Goal: Task Accomplishment & Management: Manage account settings

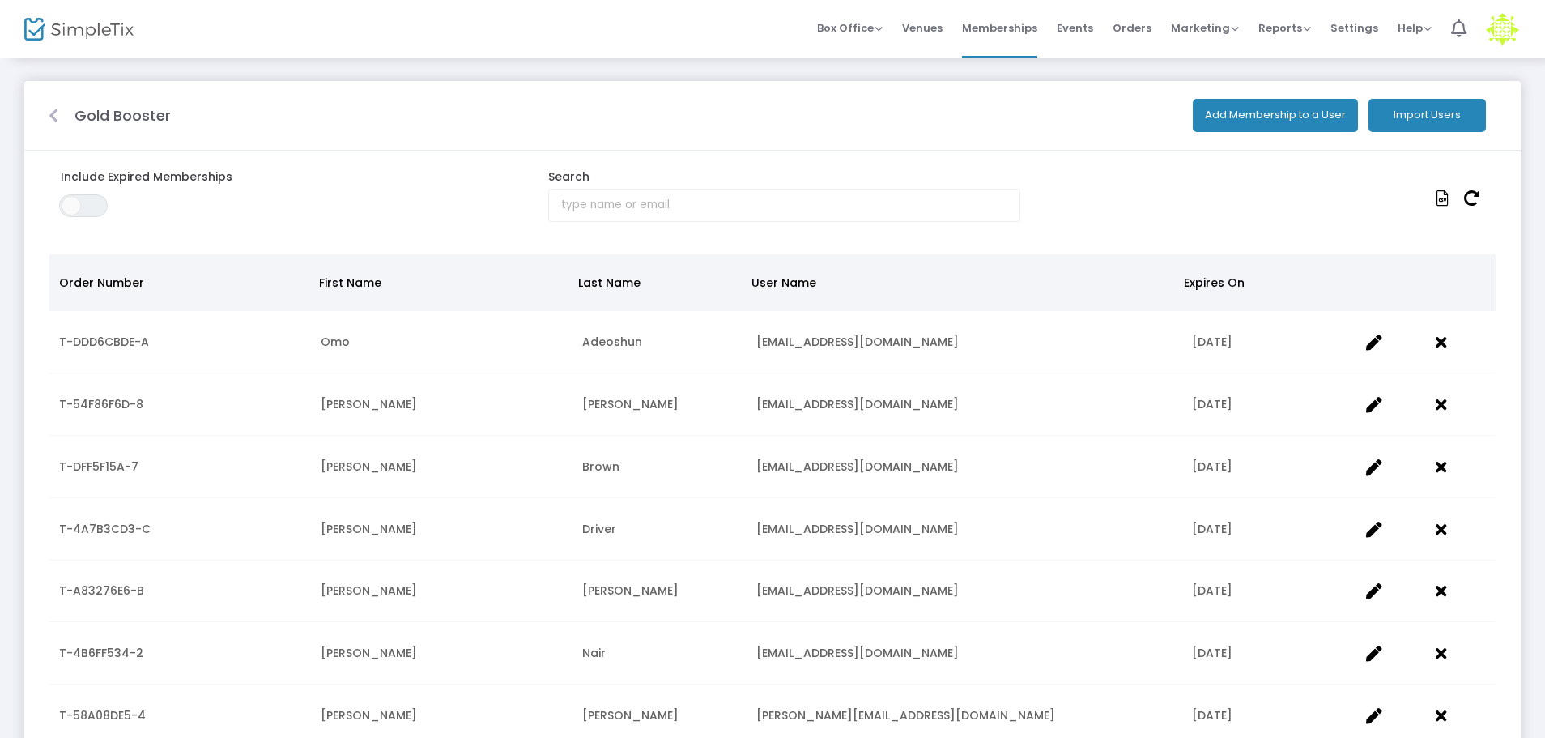
click at [55, 113] on icon at bounding box center [54, 116] width 10 height 16
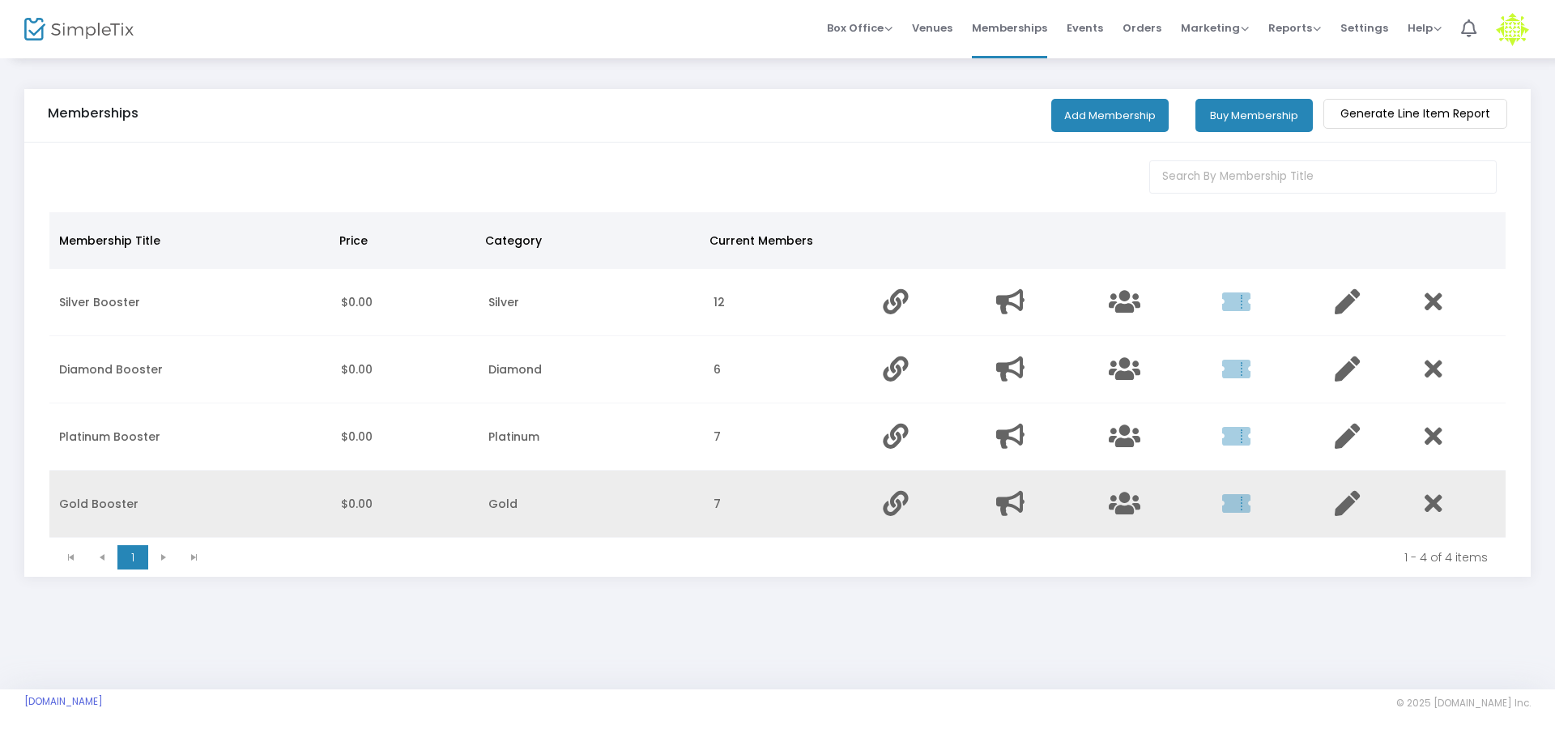
click at [1328, 489] on td "Data table" at bounding box center [1370, 504] width 91 height 67
click at [1345, 498] on icon "Data table" at bounding box center [1347, 503] width 25 height 25
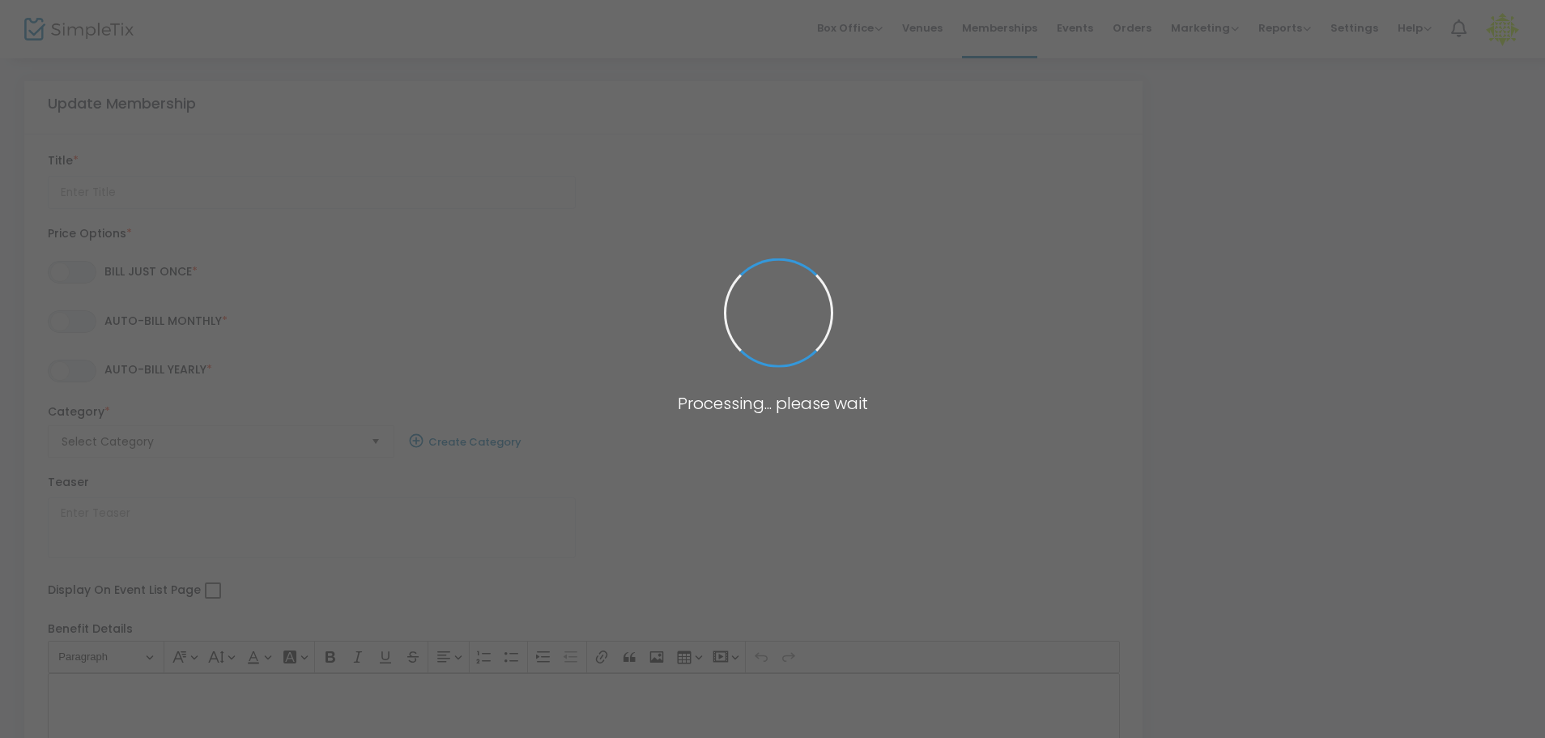
type input "Gold Booster"
radio input "false"
radio input "true"
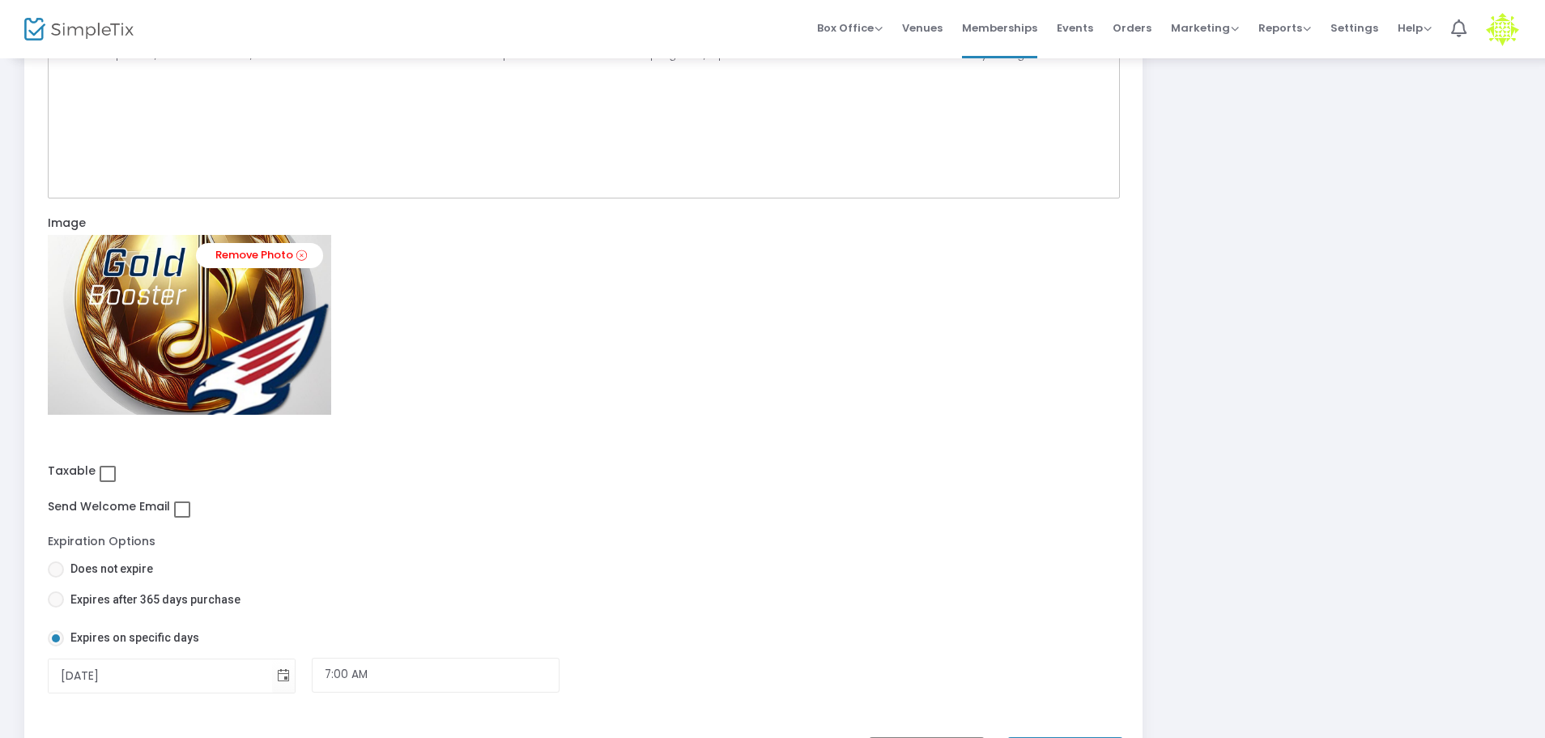
scroll to position [629, 0]
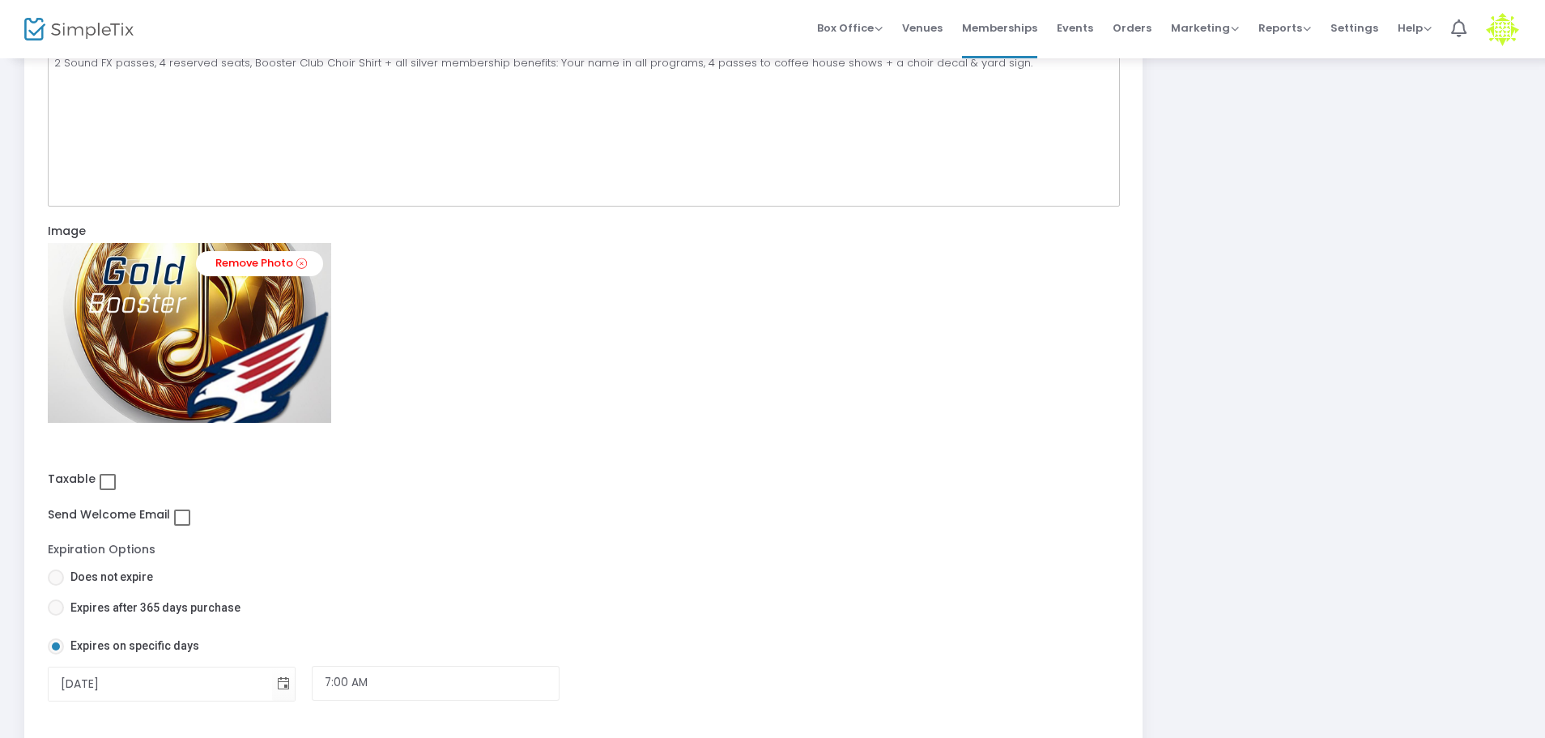
click at [182, 518] on span at bounding box center [182, 517] width 16 height 16
click at [182, 526] on input "checkbox" at bounding box center [181, 526] width 1 height 1
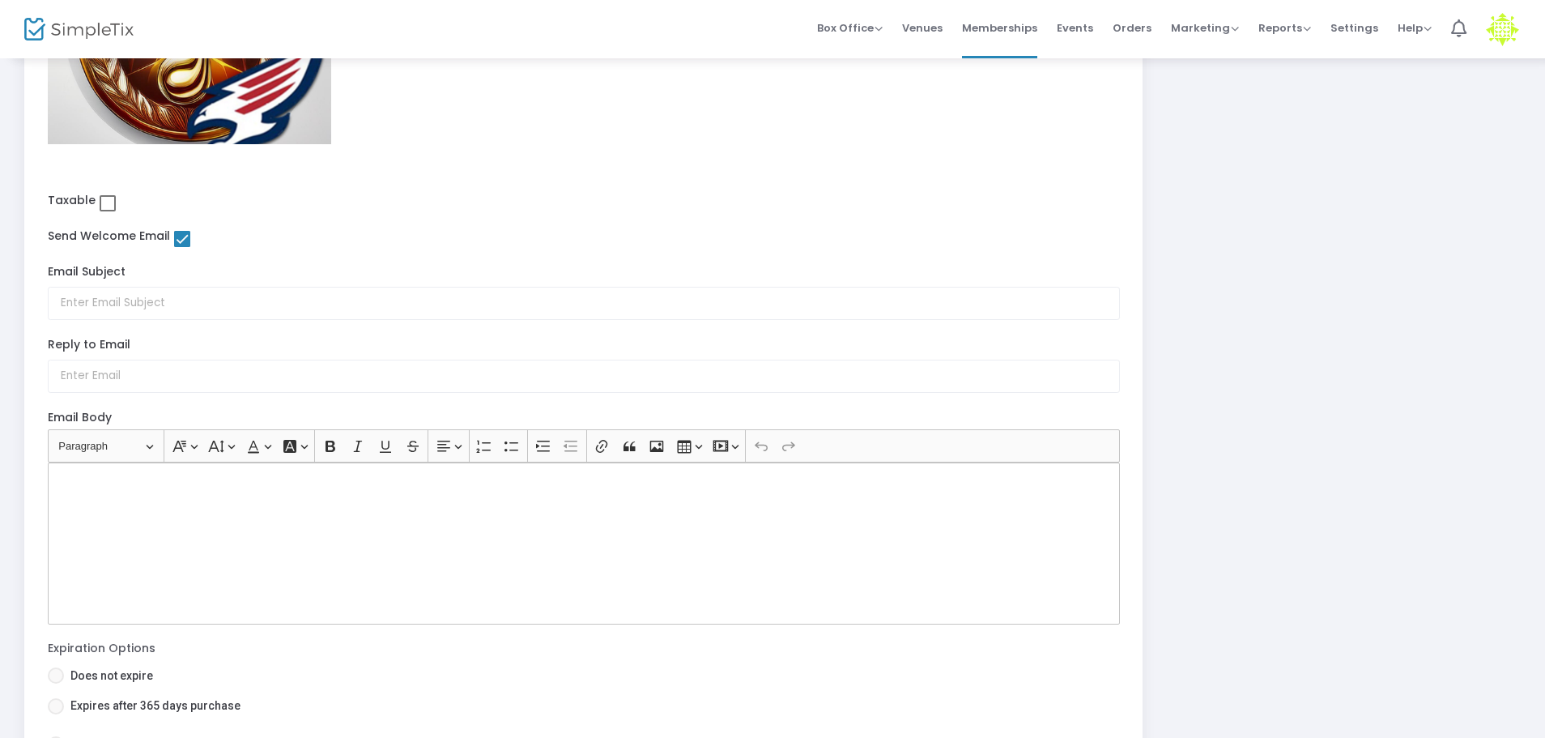
scroll to position [978, 0]
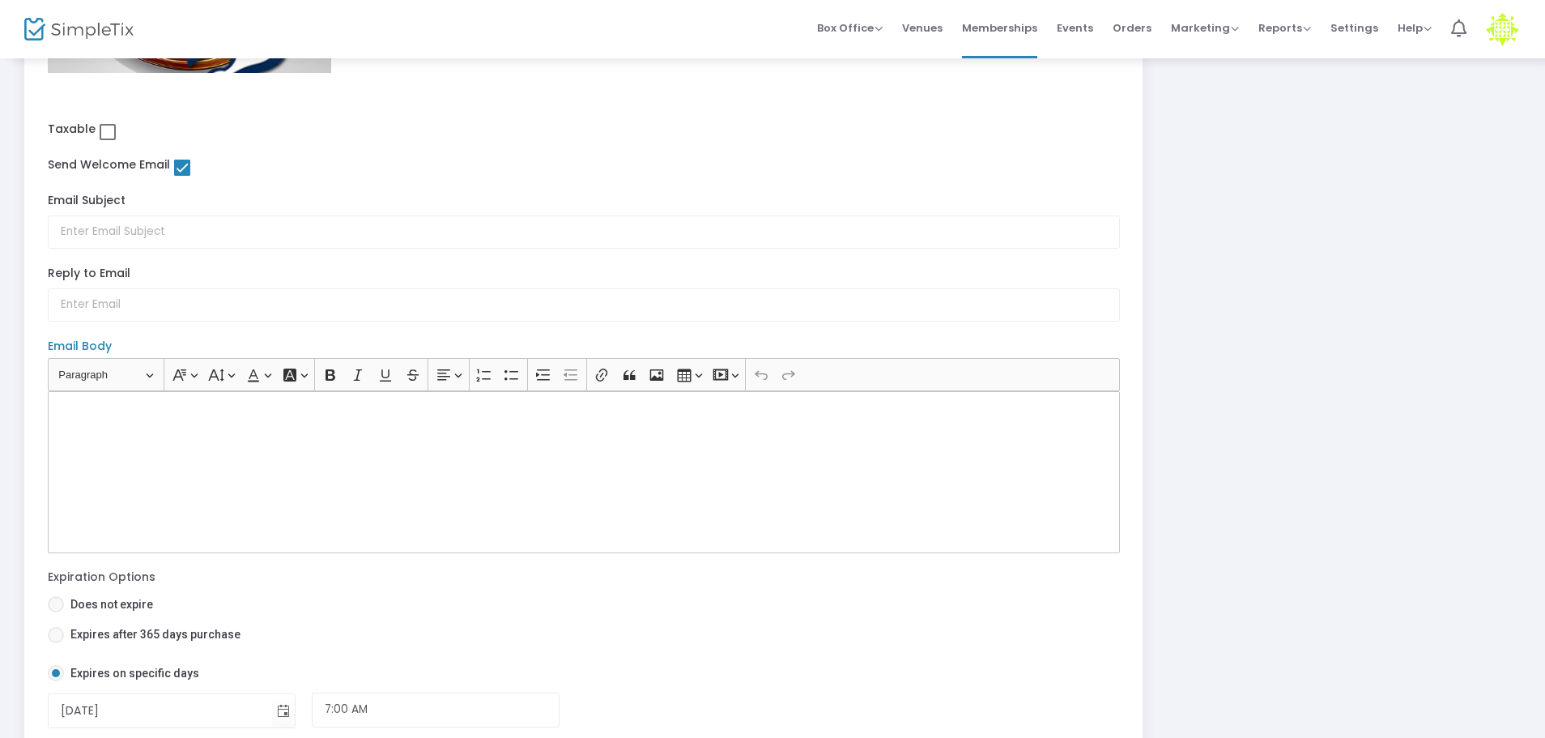
click at [302, 495] on div "Rich Text Editor, main" at bounding box center [584, 472] width 1072 height 162
drag, startPoint x: 302, startPoint y: 495, endPoint x: 190, endPoint y: 167, distance: 346.6
click at [603, 386] on button "Link (Ctrl+K) Link" at bounding box center [602, 375] width 24 height 24
click at [279, 448] on icon "button" at bounding box center [279, 444] width 16 height 16
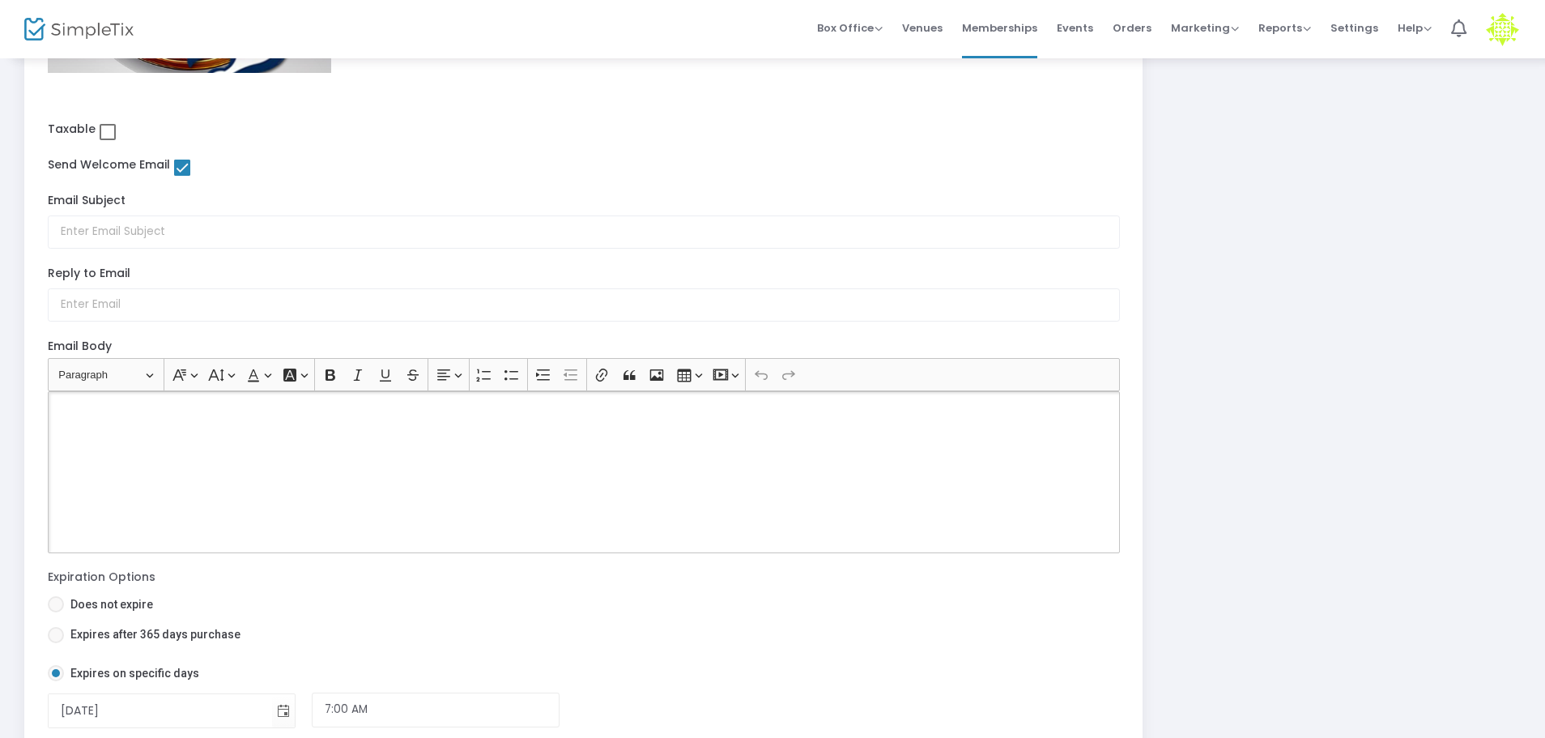
click at [184, 165] on span at bounding box center [182, 168] width 16 height 16
click at [182, 176] on input "checkbox" at bounding box center [181, 176] width 1 height 1
checkbox input "false"
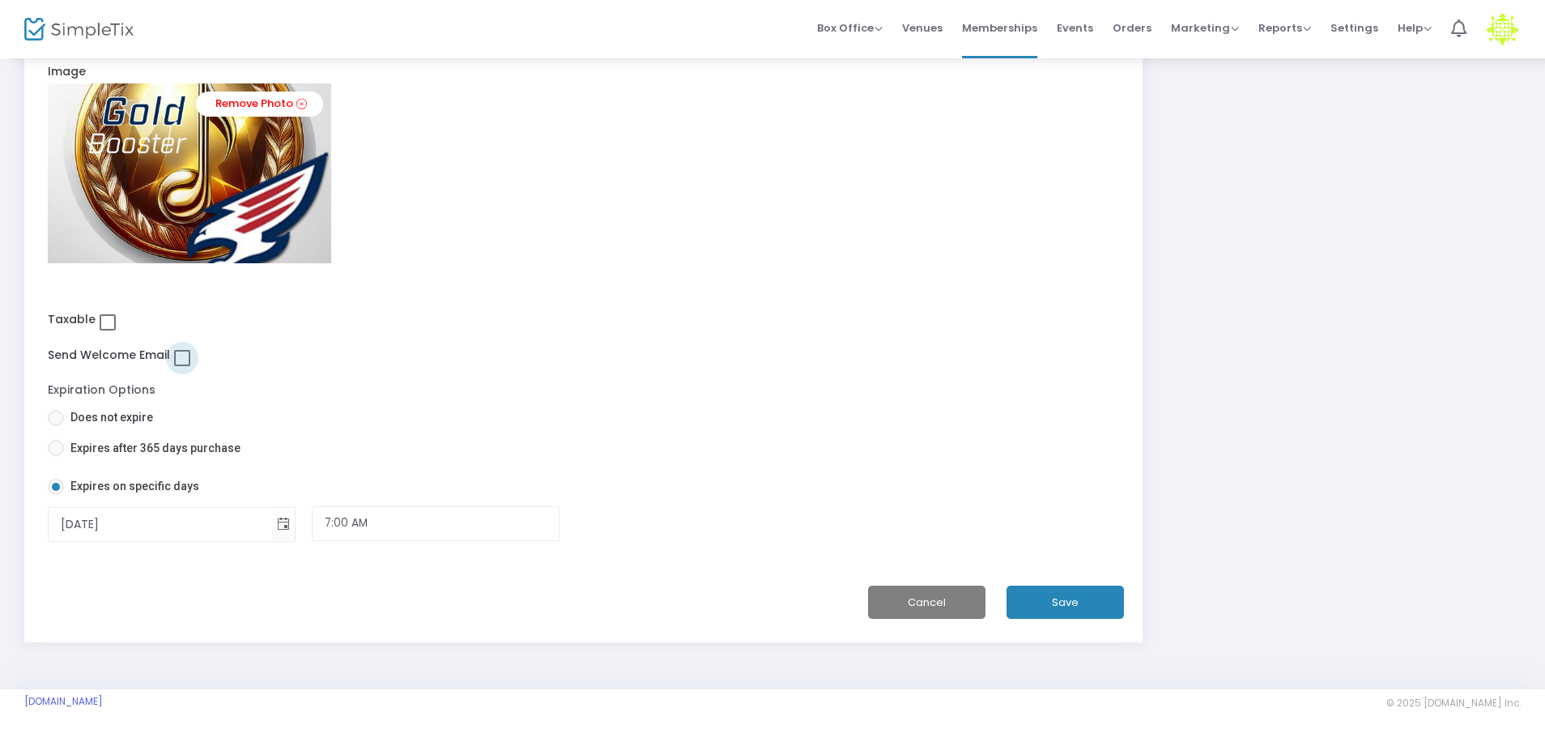
scroll to position [788, 0]
